Goal: Information Seeking & Learning: Learn about a topic

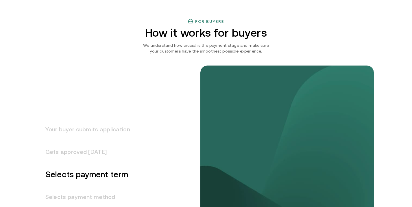
scroll to position [734, 0]
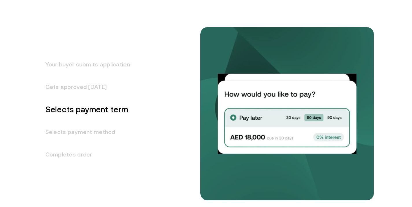
click at [89, 88] on h3 "Gets approved in 1 day" at bounding box center [84, 87] width 92 height 23
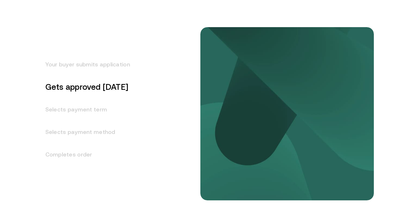
scroll to position [718, 0]
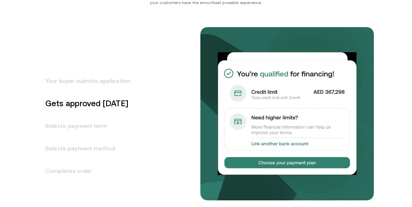
click at [74, 84] on h3 "Your buyer submits application" at bounding box center [84, 81] width 92 height 23
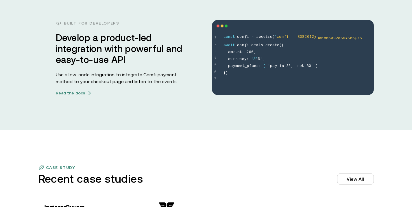
scroll to position [1614, 0]
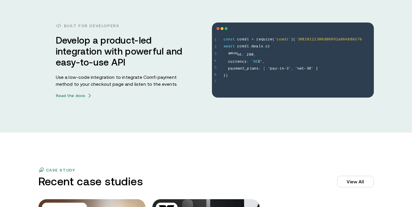
click at [219, 28] on div at bounding box center [217, 28] width 3 height 3
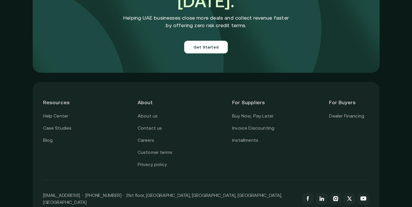
scroll to position [2079, 0]
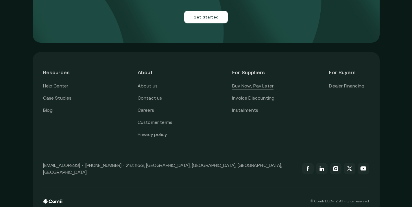
click at [246, 82] on link "Buy Now, Pay Later" at bounding box center [252, 86] width 41 height 8
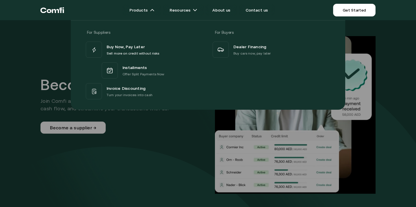
click at [55, 12] on icon "Return to the top of the Comfi home page" at bounding box center [52, 9] width 24 height 17
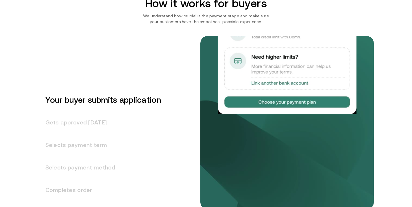
scroll to position [690, 0]
